Goal: Obtain resource: Download file/media

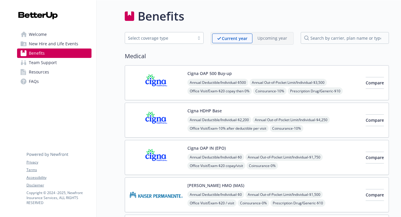
click at [49, 44] on span "New Hire and Life Events" at bounding box center [53, 43] width 49 height 9
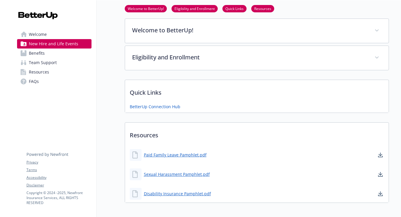
scroll to position [119, 0]
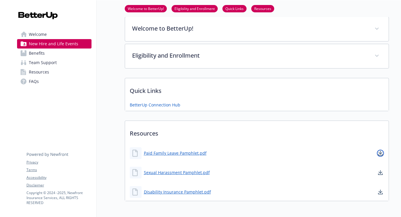
click at [383, 153] on link "download document" at bounding box center [380, 153] width 7 height 7
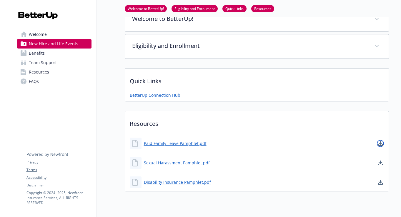
scroll to position [146, 0]
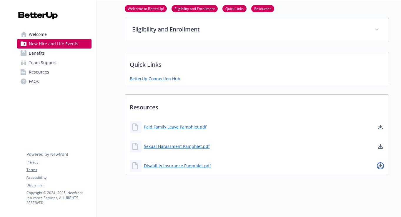
click at [379, 167] on icon "download document" at bounding box center [380, 166] width 5 height 5
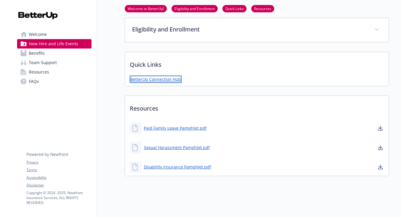
click at [178, 77] on link "BetterUp Connection Hub" at bounding box center [156, 79] width 52 height 7
